Goal: Navigation & Orientation: Find specific page/section

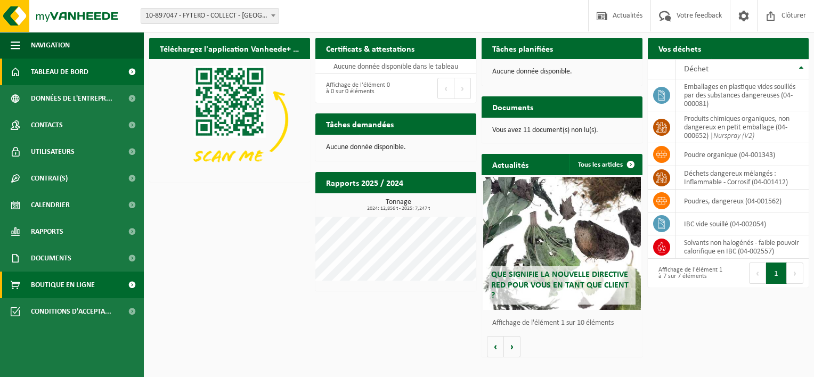
click at [61, 284] on span "Boutique en ligne" at bounding box center [63, 285] width 64 height 27
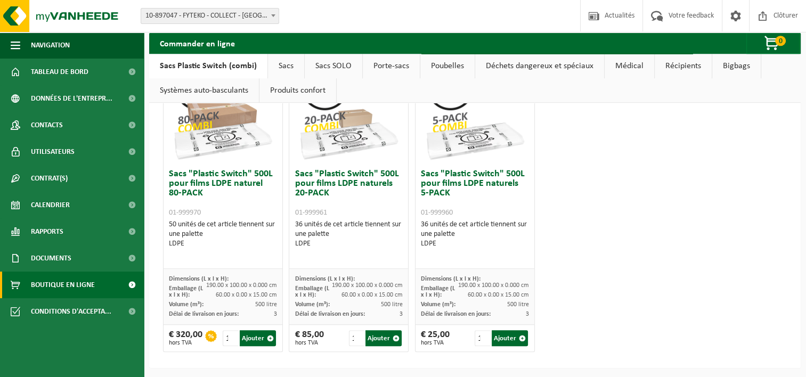
click at [378, 17] on div "Site: 10-897047 - FYTEKO - COLLECT - MONS 10-897047 - FYTEKO - COLLECT - MONS B…" at bounding box center [403, 16] width 806 height 33
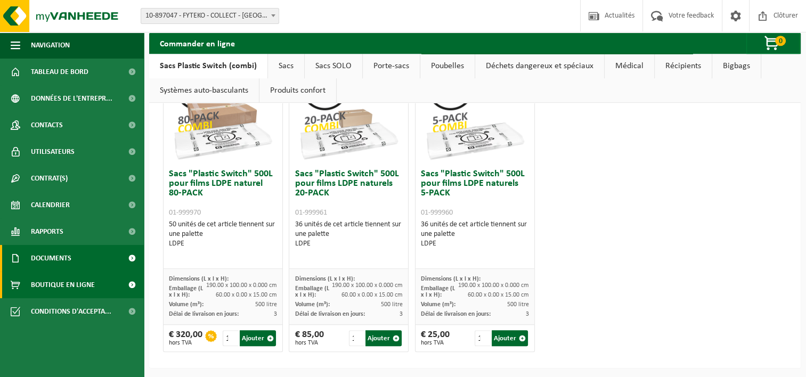
click at [66, 262] on span "Documents" at bounding box center [51, 258] width 41 height 27
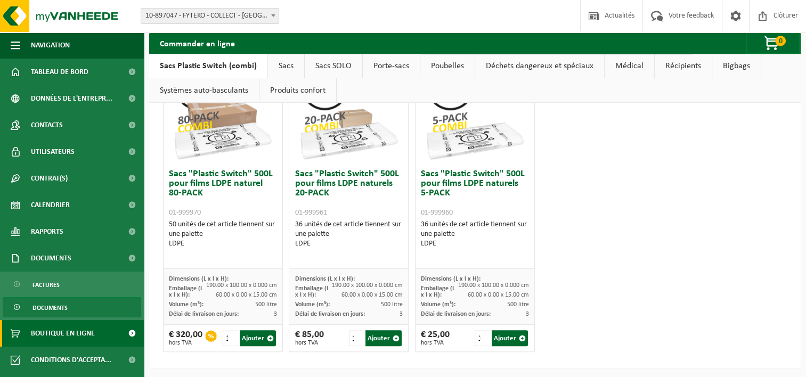
click at [37, 303] on span "Documents" at bounding box center [50, 308] width 35 height 20
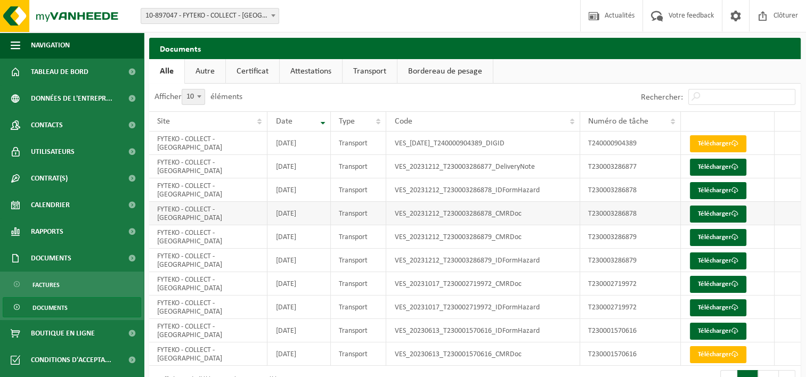
scroll to position [28, 0]
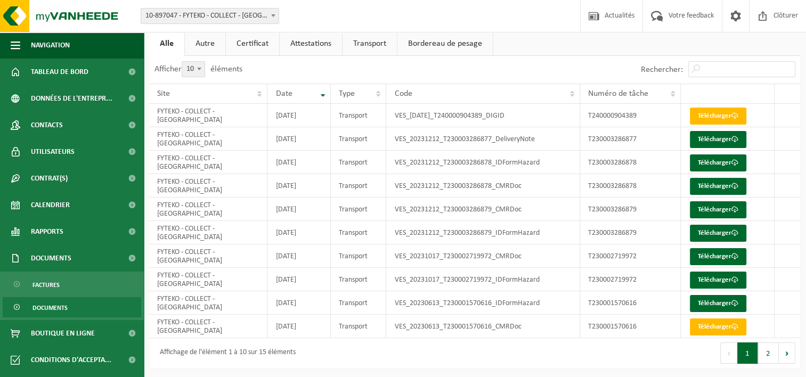
click at [205, 40] on link "Autre" at bounding box center [205, 43] width 41 height 25
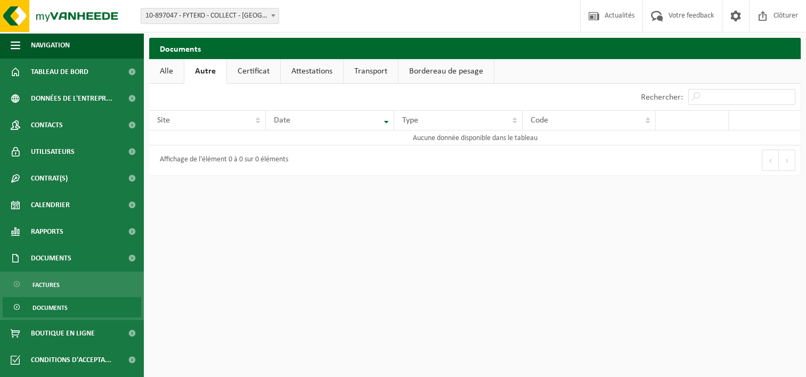
scroll to position [0, 0]
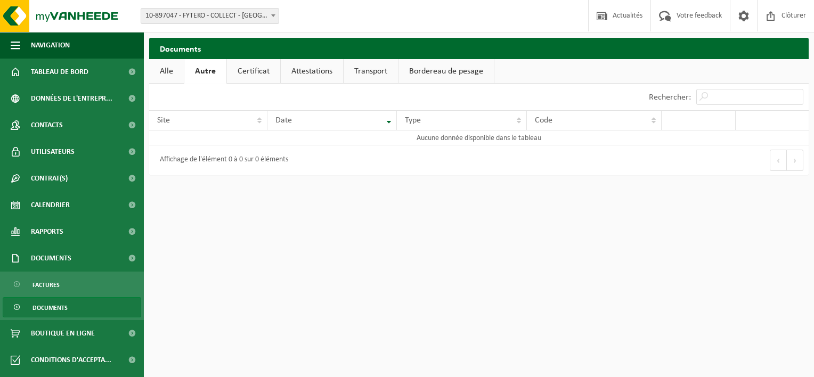
click at [423, 71] on link "Bordereau de pesage" at bounding box center [446, 71] width 95 height 25
click at [367, 71] on link "Transport" at bounding box center [369, 71] width 54 height 25
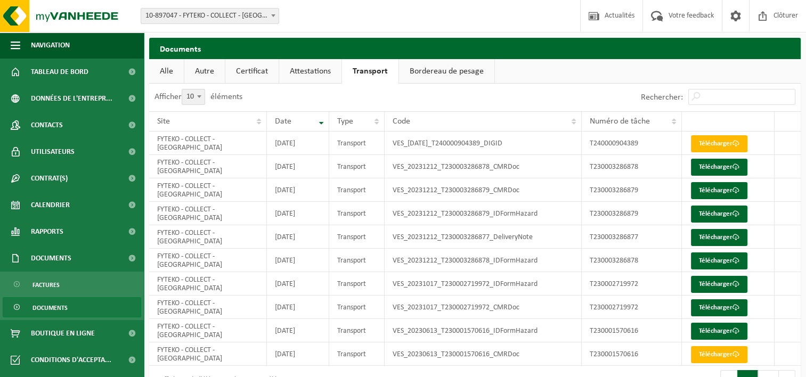
click at [320, 72] on link "Attestations" at bounding box center [310, 71] width 62 height 25
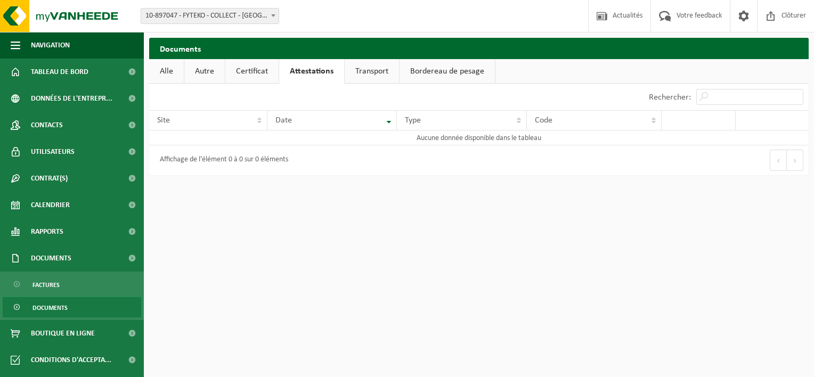
click at [248, 77] on link "Certificat" at bounding box center [251, 71] width 53 height 25
click at [200, 76] on link "Autre" at bounding box center [204, 71] width 41 height 25
click at [175, 76] on link "Alle" at bounding box center [166, 71] width 35 height 25
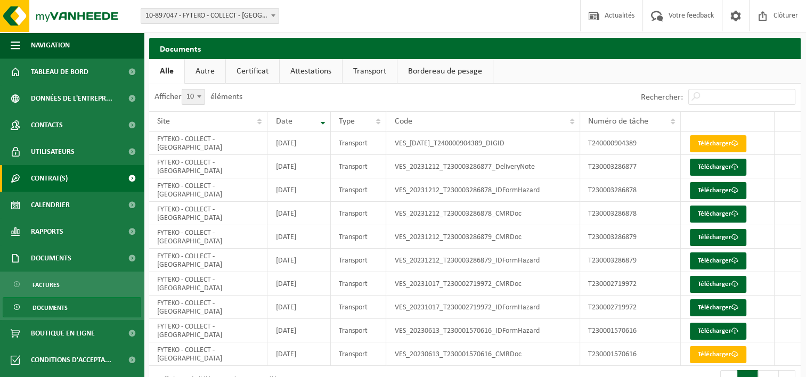
click at [49, 181] on span "Contrat(s)" at bounding box center [49, 178] width 37 height 27
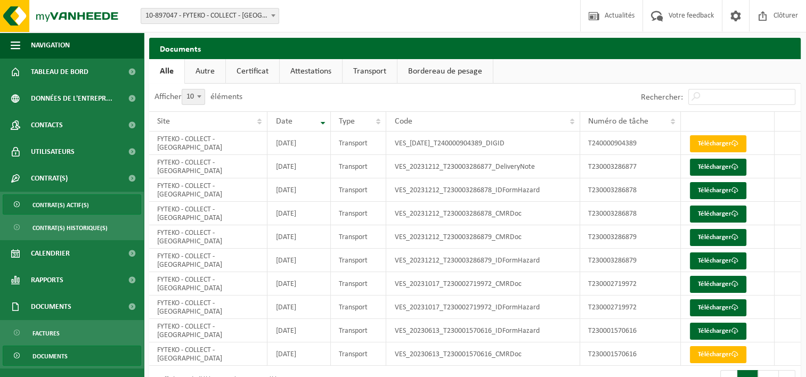
click at [72, 205] on span "Contrat(s) actif(s)" at bounding box center [61, 205] width 56 height 20
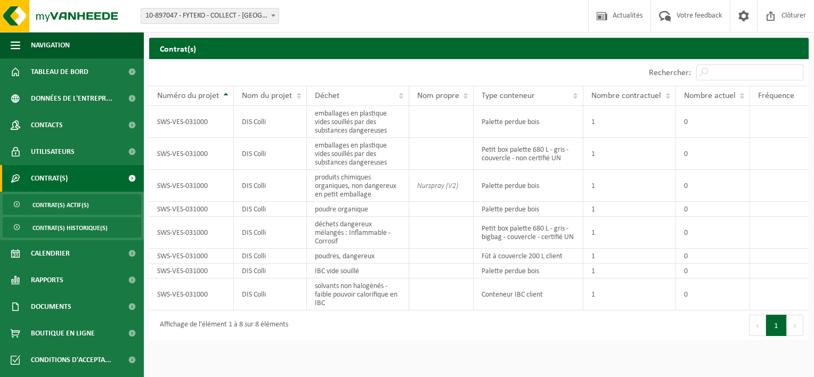
click at [65, 226] on span "Contrat(s) historique(s)" at bounding box center [70, 228] width 75 height 20
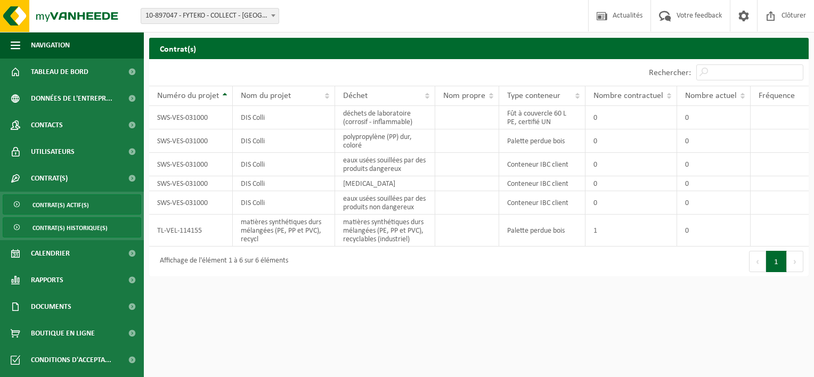
click at [51, 209] on span "Contrat(s) actif(s)" at bounding box center [61, 205] width 56 height 20
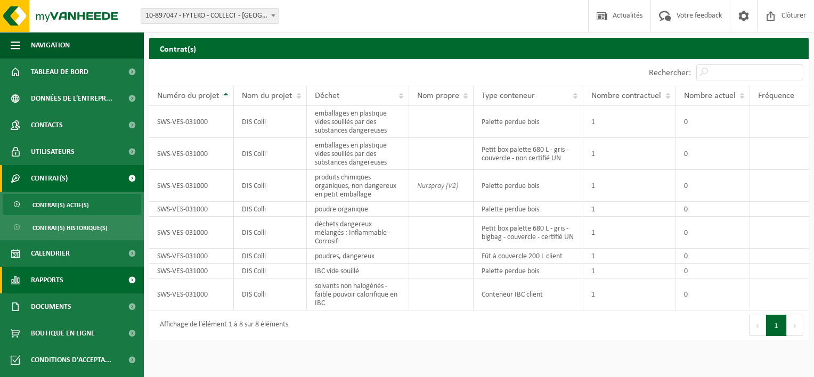
click at [78, 272] on link "Rapports" at bounding box center [72, 280] width 144 height 27
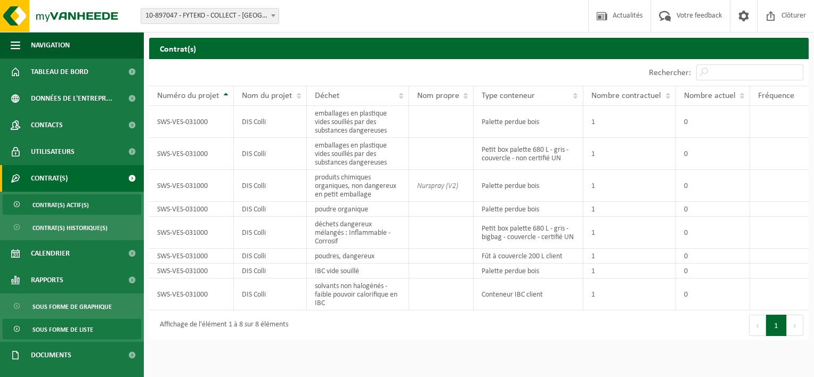
scroll to position [45, 0]
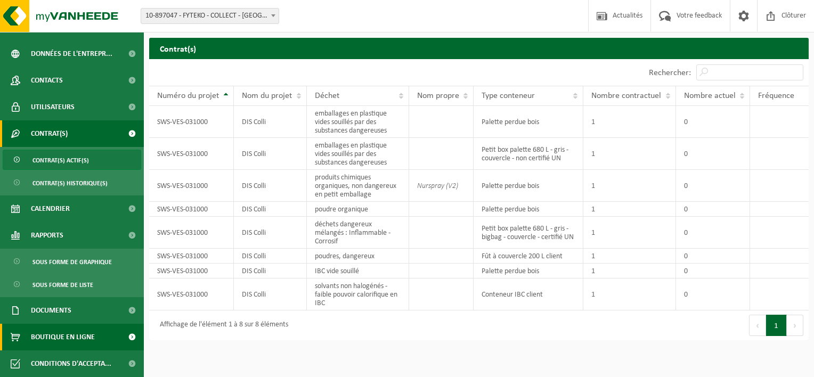
click at [52, 339] on span "Boutique en ligne" at bounding box center [63, 337] width 64 height 27
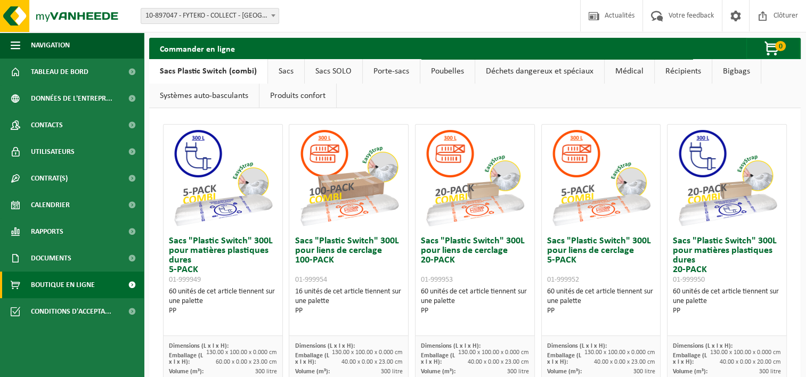
click at [735, 74] on link "Bigbags" at bounding box center [736, 71] width 48 height 25
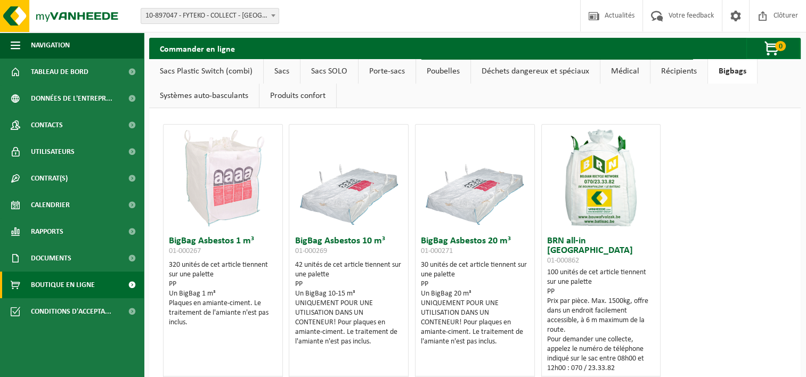
click at [677, 75] on link "Récipients" at bounding box center [679, 71] width 57 height 25
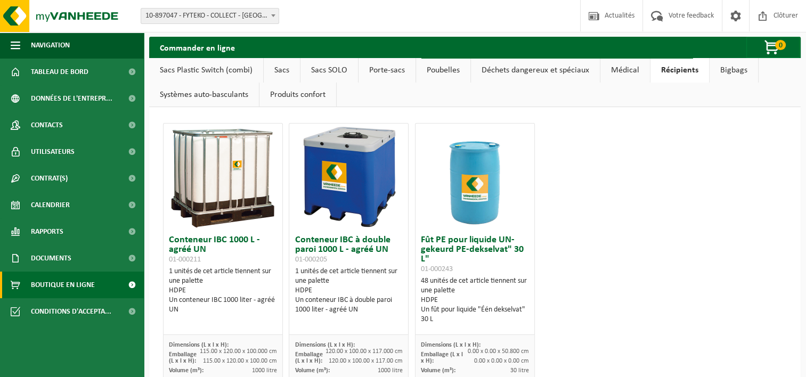
scroll to position [68, 0]
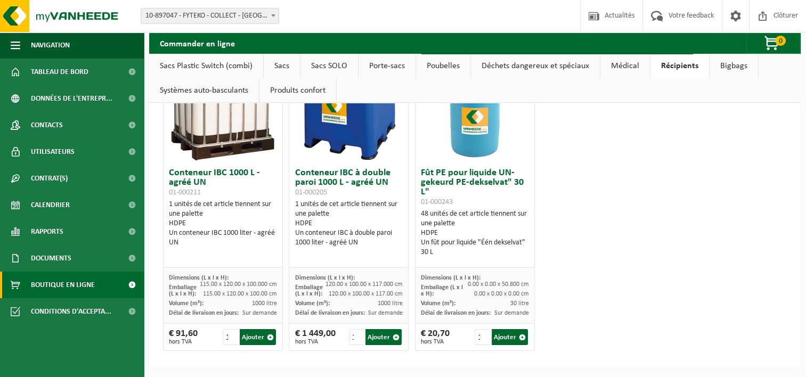
click at [185, 331] on div "€ 91,60 hors TVA" at bounding box center [183, 337] width 29 height 16
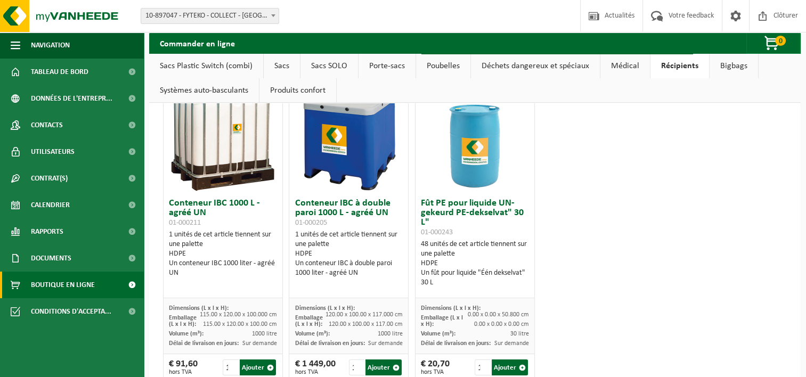
scroll to position [0, 0]
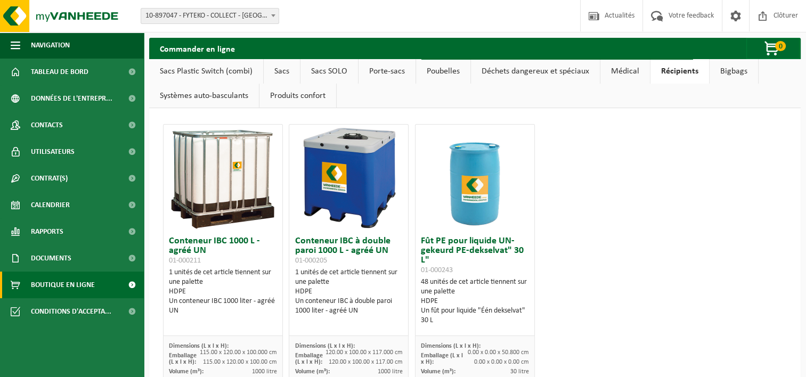
click at [722, 69] on link "Bigbags" at bounding box center [734, 71] width 48 height 25
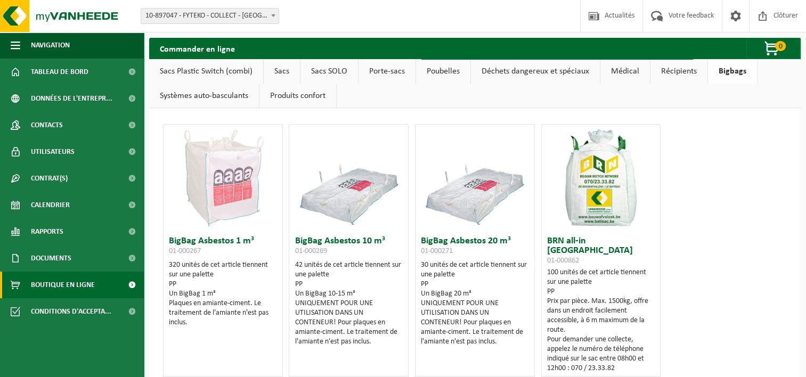
click at [683, 70] on link "Récipients" at bounding box center [679, 71] width 57 height 25
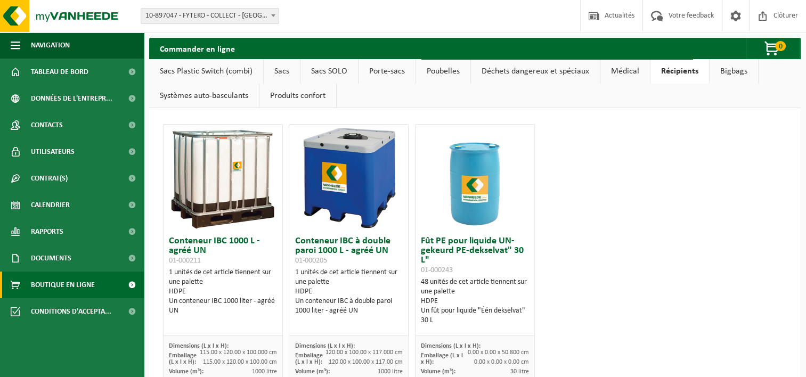
click at [624, 71] on link "Médical" at bounding box center [626, 71] width 50 height 25
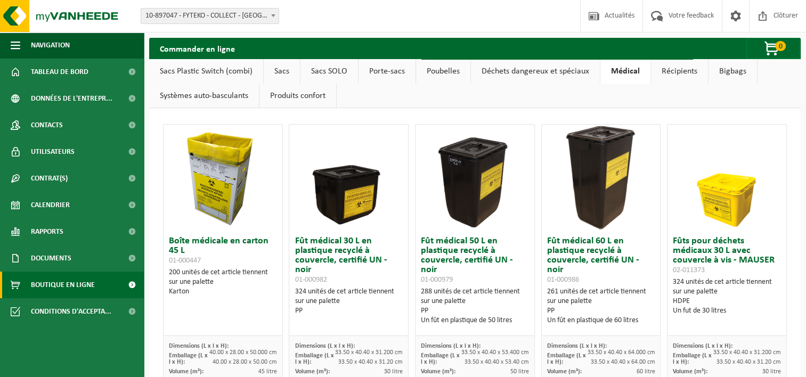
click at [561, 70] on link "Déchets dangereux et spéciaux" at bounding box center [535, 71] width 129 height 25
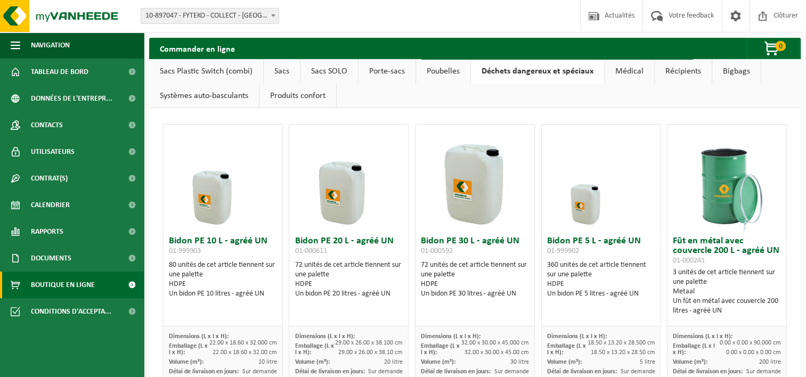
click at [449, 72] on link "Poubelles" at bounding box center [443, 71] width 54 height 25
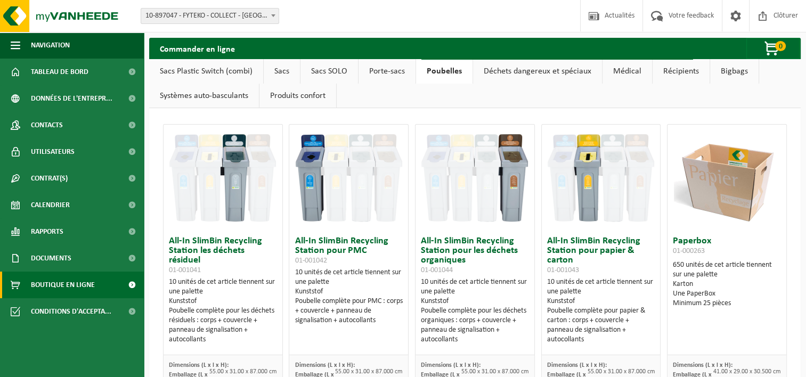
click at [388, 72] on link "Porte-sacs" at bounding box center [387, 71] width 57 height 25
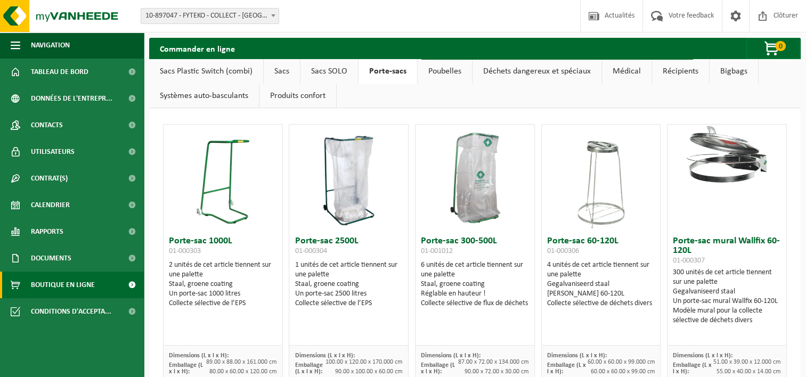
click at [329, 72] on link "Sacs SOLO" at bounding box center [330, 71] width 58 height 25
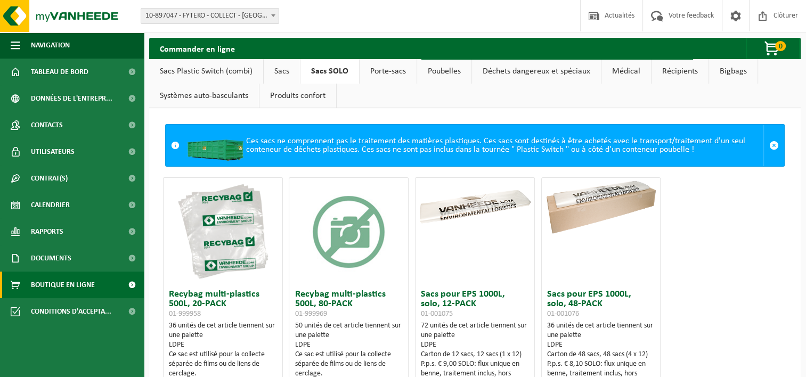
click at [285, 75] on link "Sacs" at bounding box center [282, 71] width 36 height 25
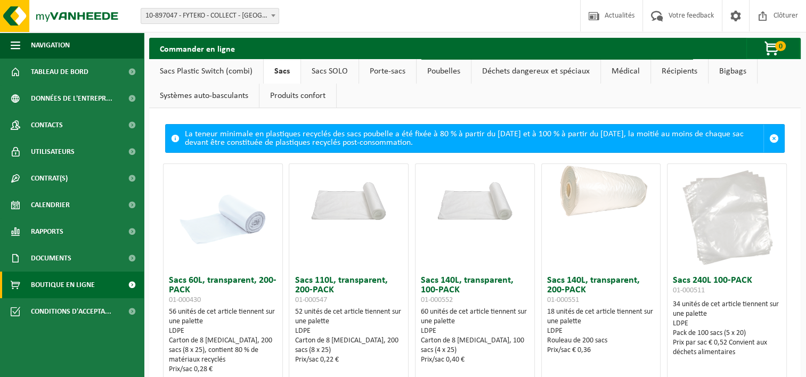
click at [224, 76] on link "Sacs Plastic Switch (combi)" at bounding box center [206, 71] width 114 height 25
